Goal: Information Seeking & Learning: Learn about a topic

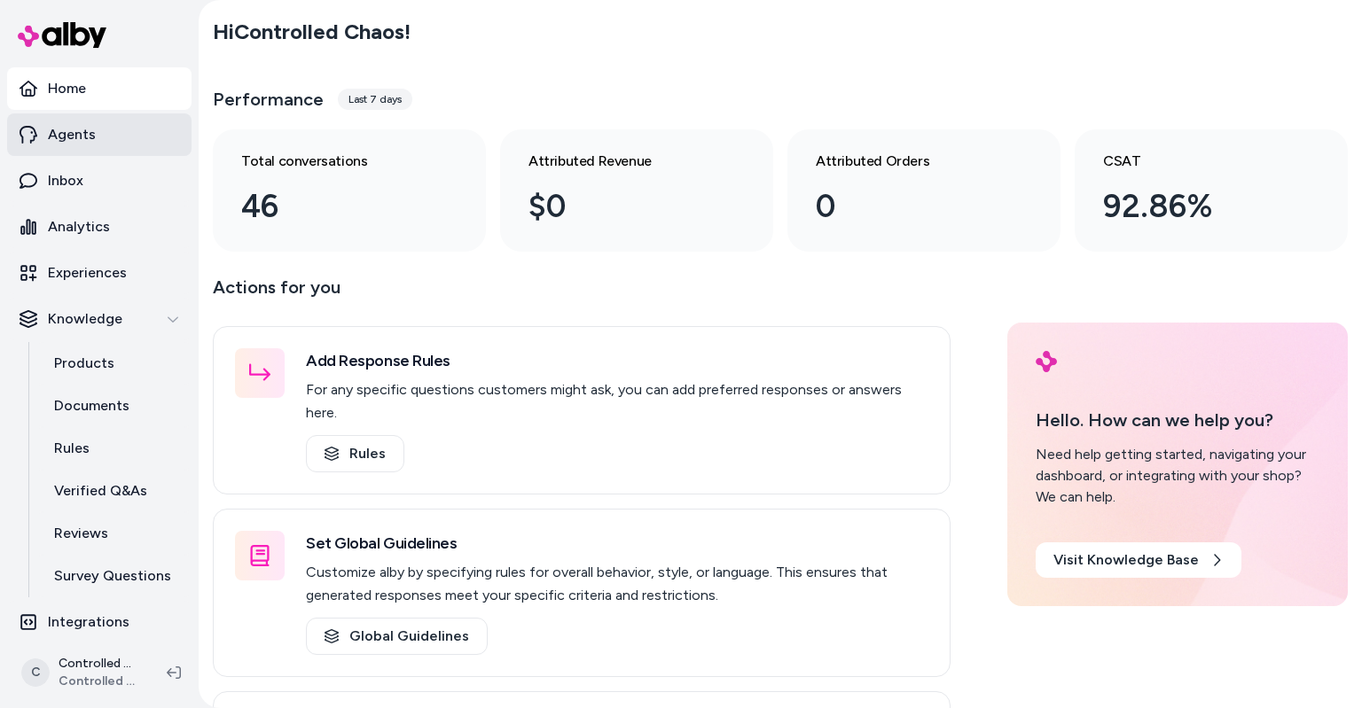
click at [137, 130] on link "Agents" at bounding box center [99, 134] width 184 height 43
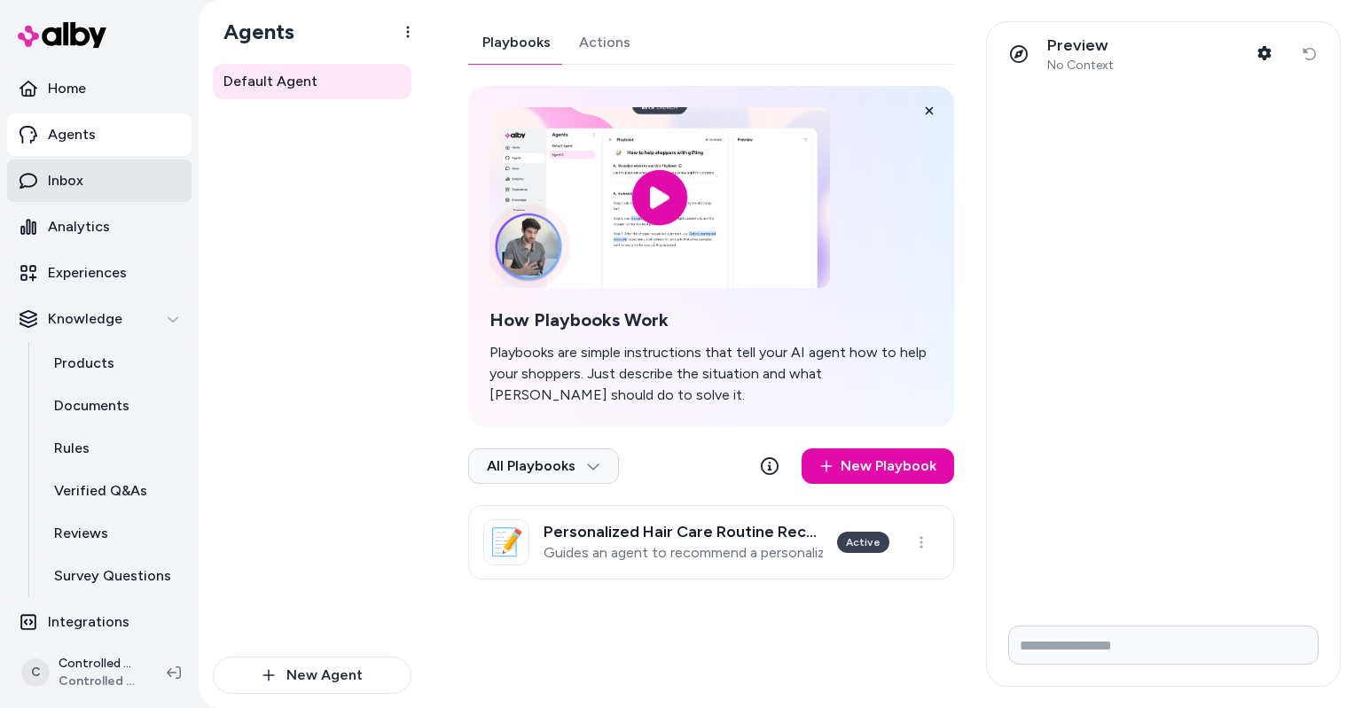
click at [115, 183] on link "Inbox" at bounding box center [99, 181] width 184 height 43
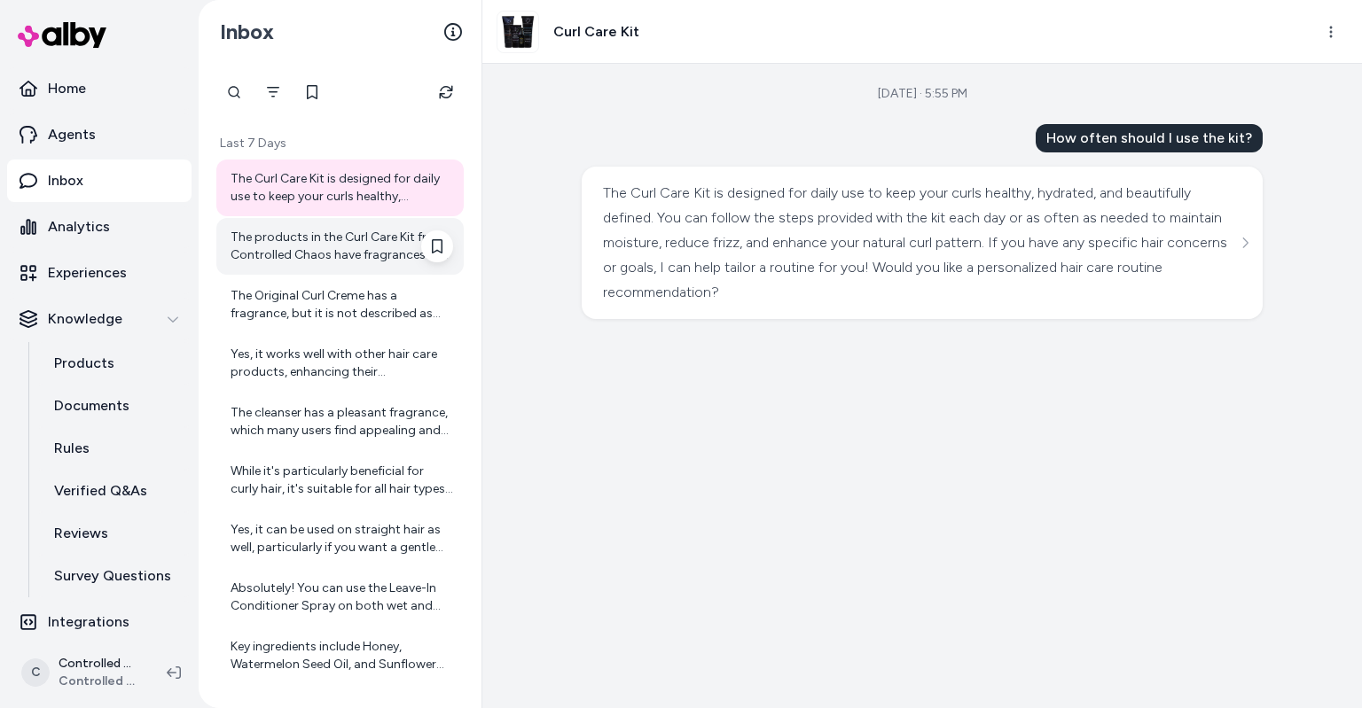
click at [293, 259] on div "The products in the Curl Care Kit from Controlled Chaos have fragrances that in…" at bounding box center [342, 246] width 223 height 35
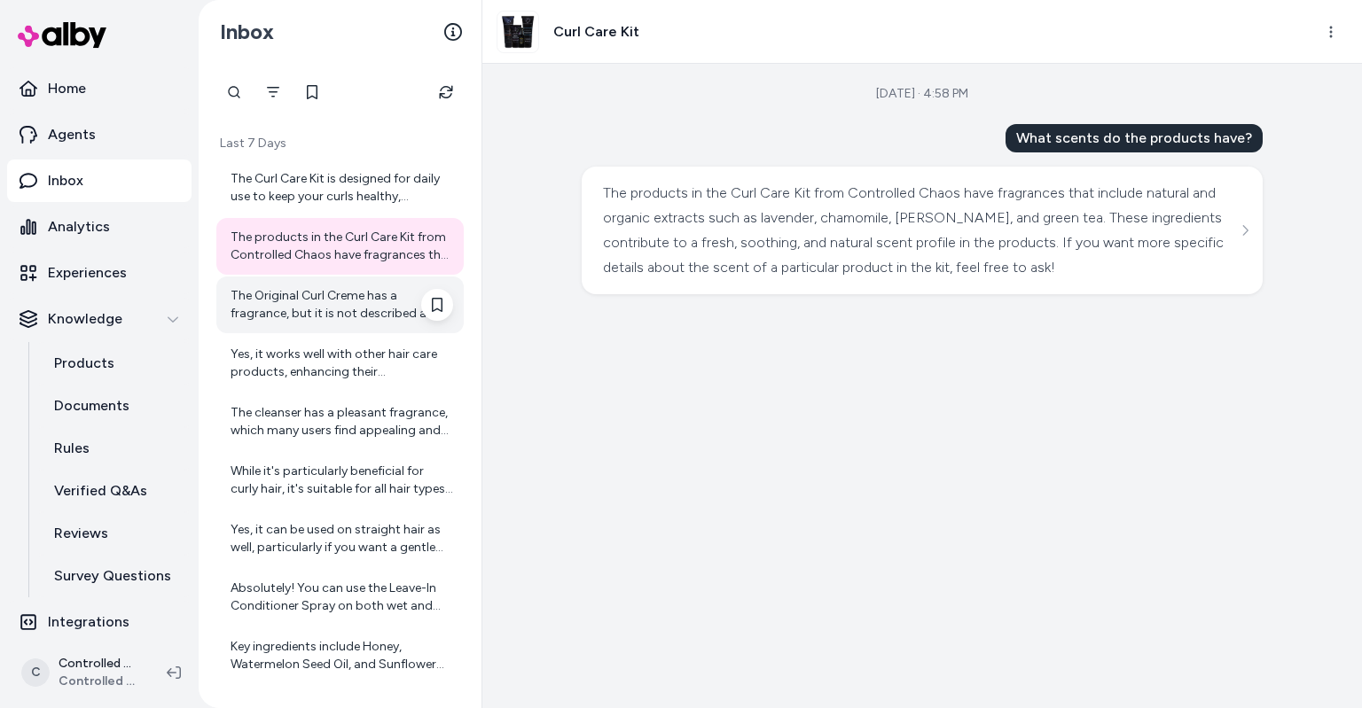
click at [306, 293] on div "The Original Curl Creme has a fragrance, but it is not described as strong or o…" at bounding box center [342, 304] width 223 height 35
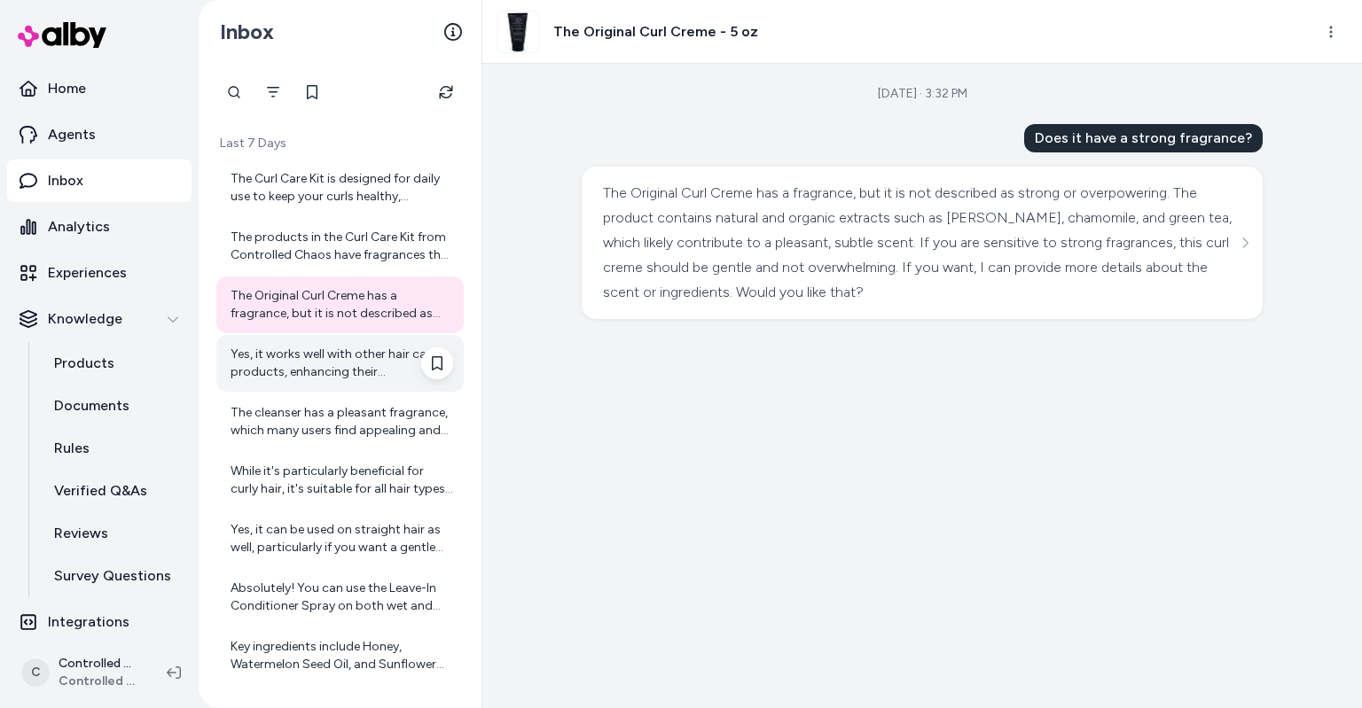
click at [309, 356] on div "Yes, it works well with other hair care products, enhancing their effectiveness…" at bounding box center [342, 363] width 223 height 35
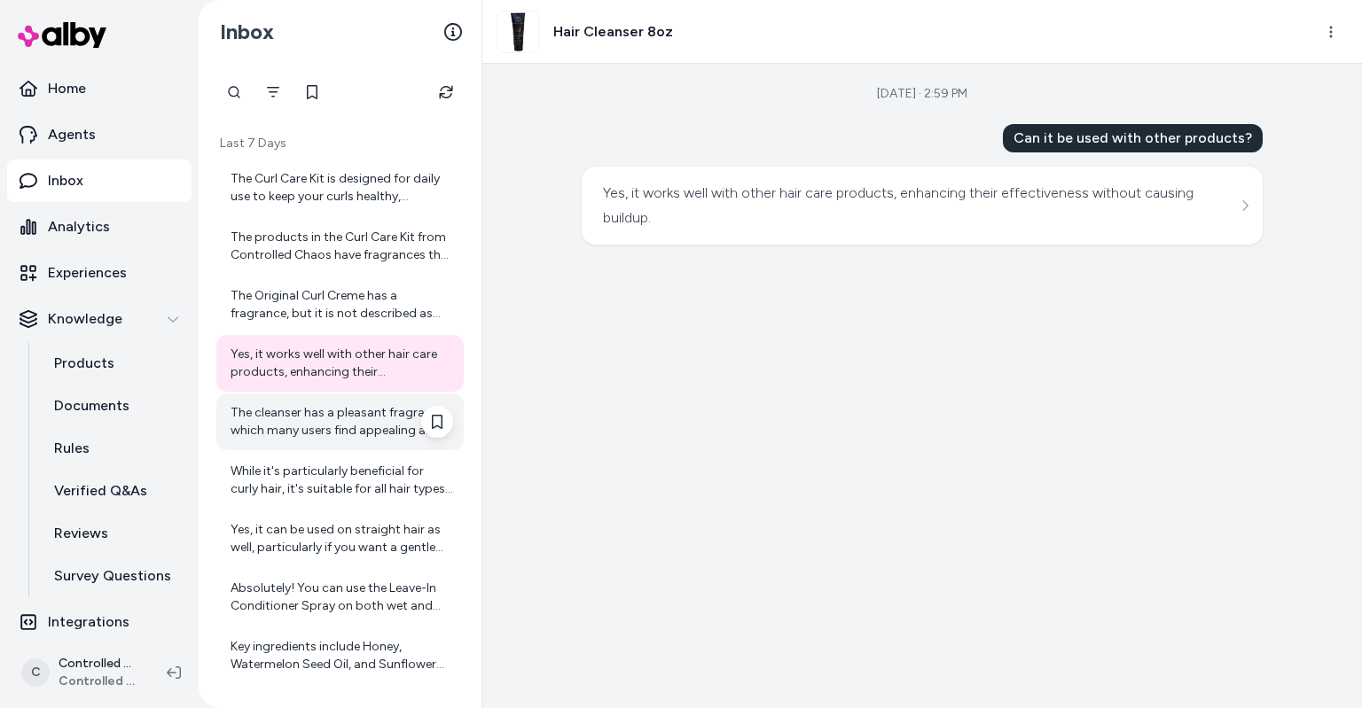
click at [311, 424] on div "The cleanser has a pleasant fragrance, which many users find appealing and refr…" at bounding box center [342, 421] width 223 height 35
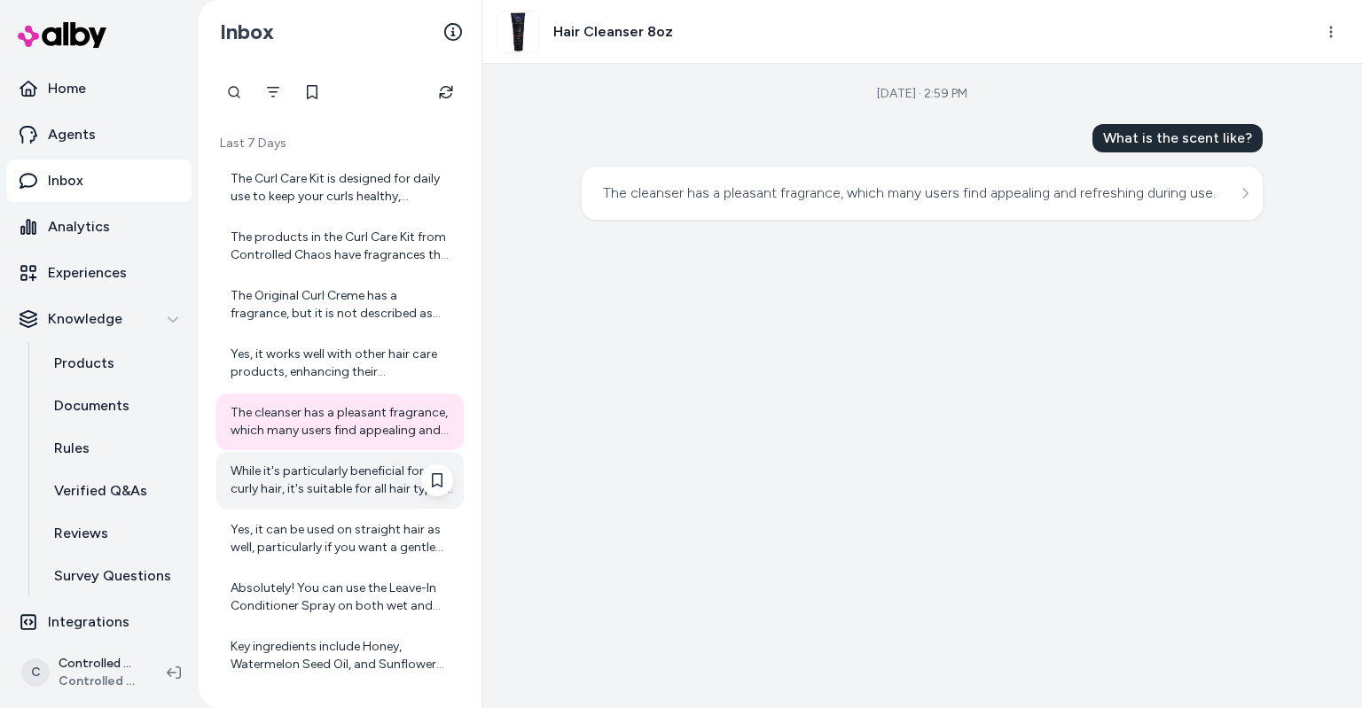
click at [324, 477] on div "While it's particularly beneficial for curly hair, it's suitable for all hair t…" at bounding box center [342, 480] width 223 height 35
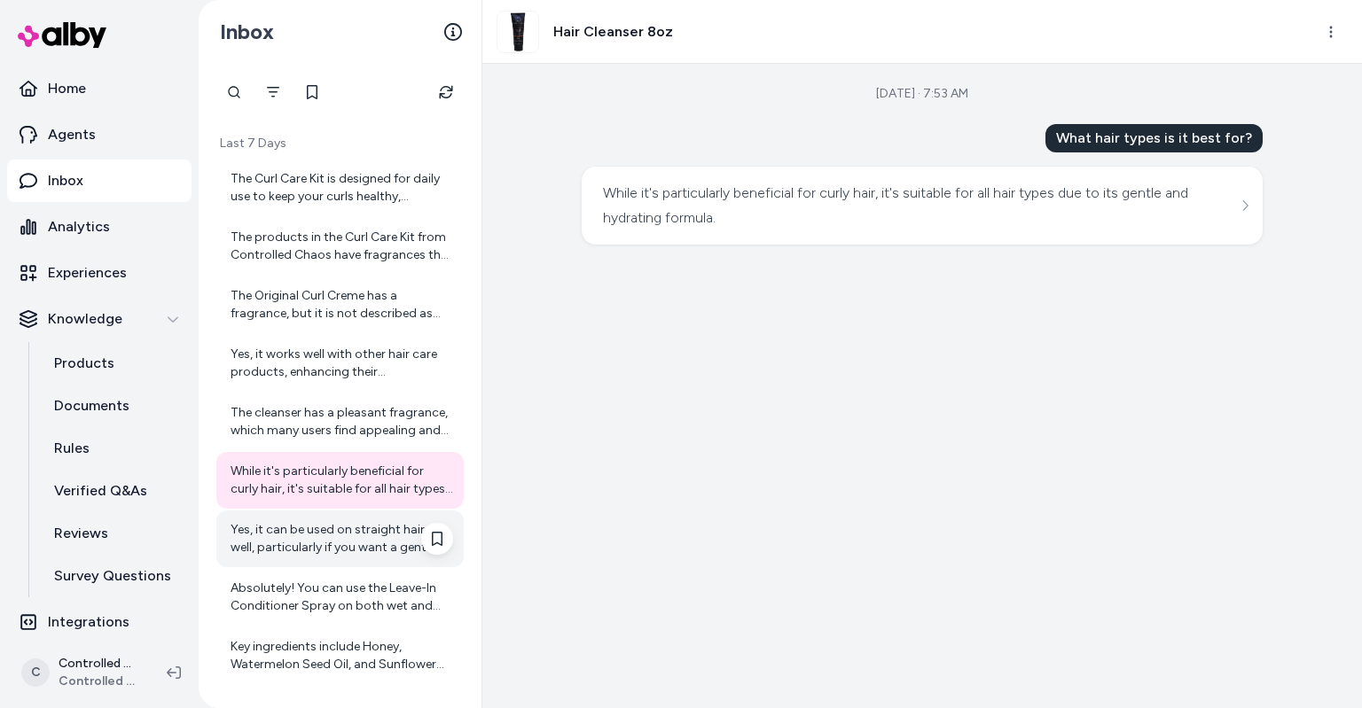
click at [325, 542] on div "Yes, it can be used on straight hair as well, particularly if you want a gentle…" at bounding box center [342, 538] width 223 height 35
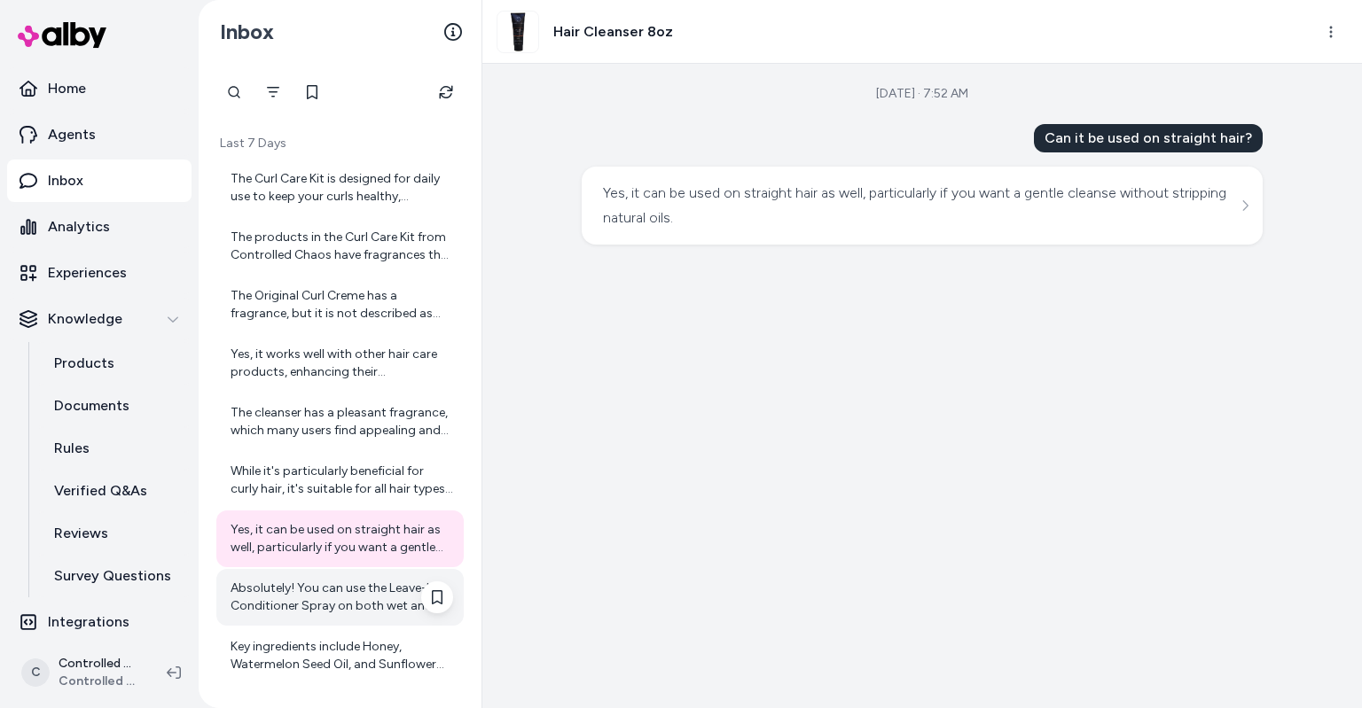
click at [316, 599] on div "Absolutely! You can use the Leave-In Conditioner Spray on both wet and dry hair…" at bounding box center [342, 597] width 223 height 35
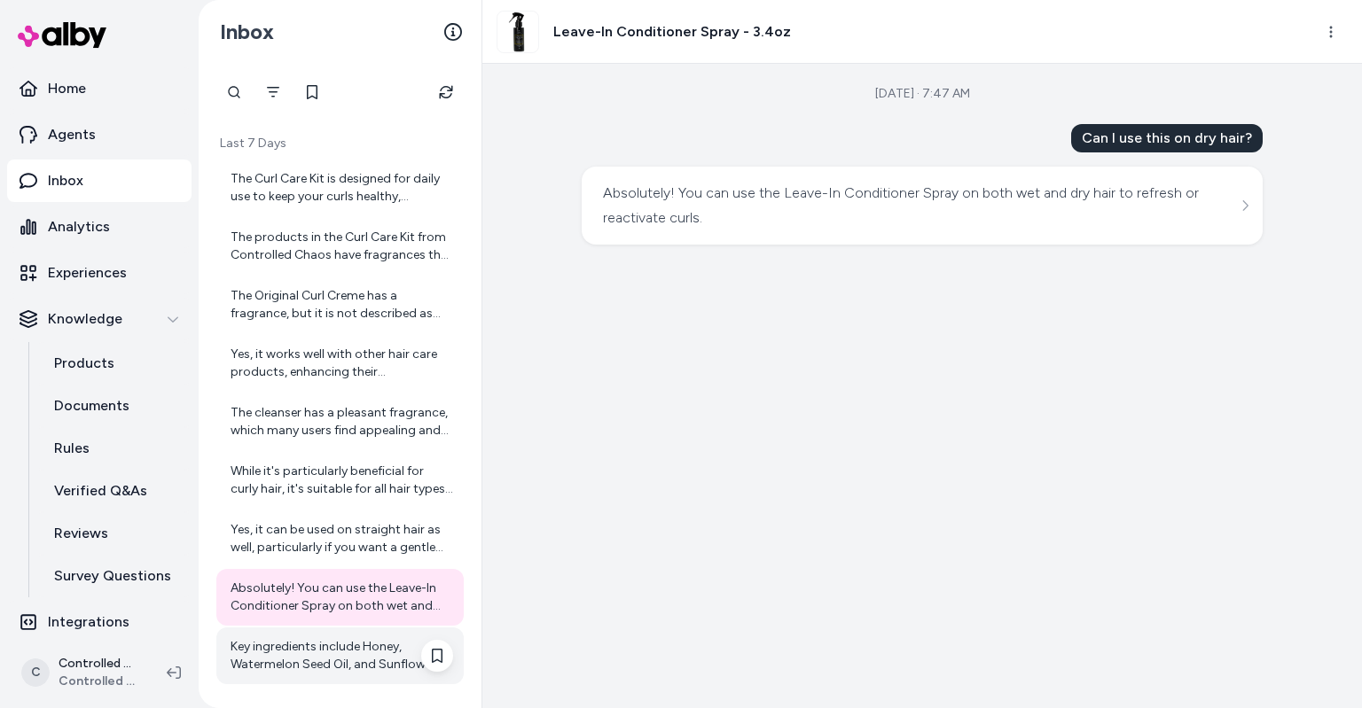
click at [379, 653] on div "Key ingredients include Honey, Watermelon Seed Oil, and Sunflower Seed Oil, whi…" at bounding box center [342, 655] width 223 height 35
